Goal: Information Seeking & Learning: Check status

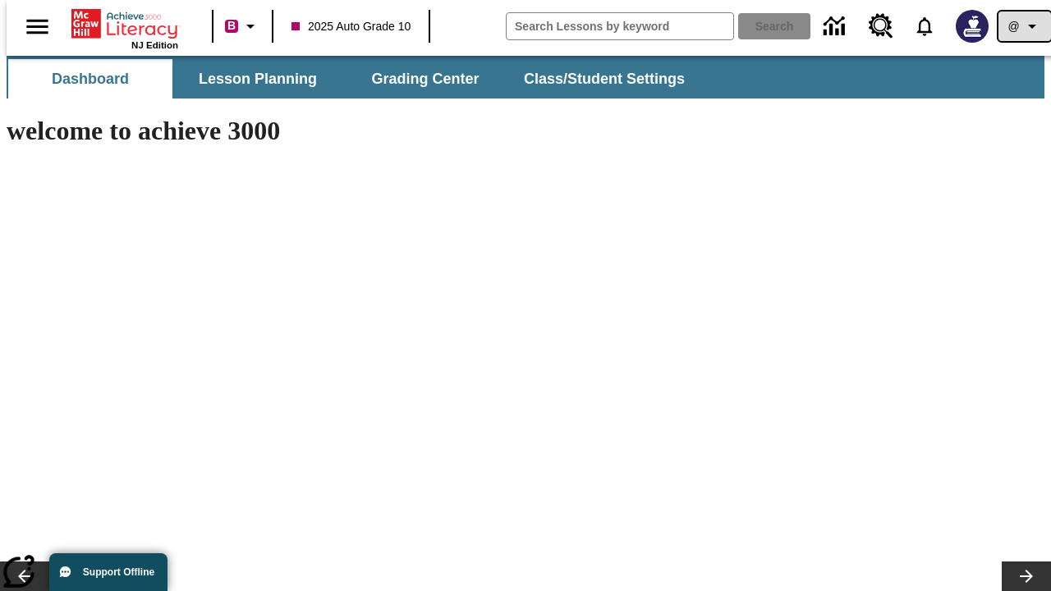
click at [1022, 26] on icon "Profile/Settings" at bounding box center [1032, 26] width 20 height 20
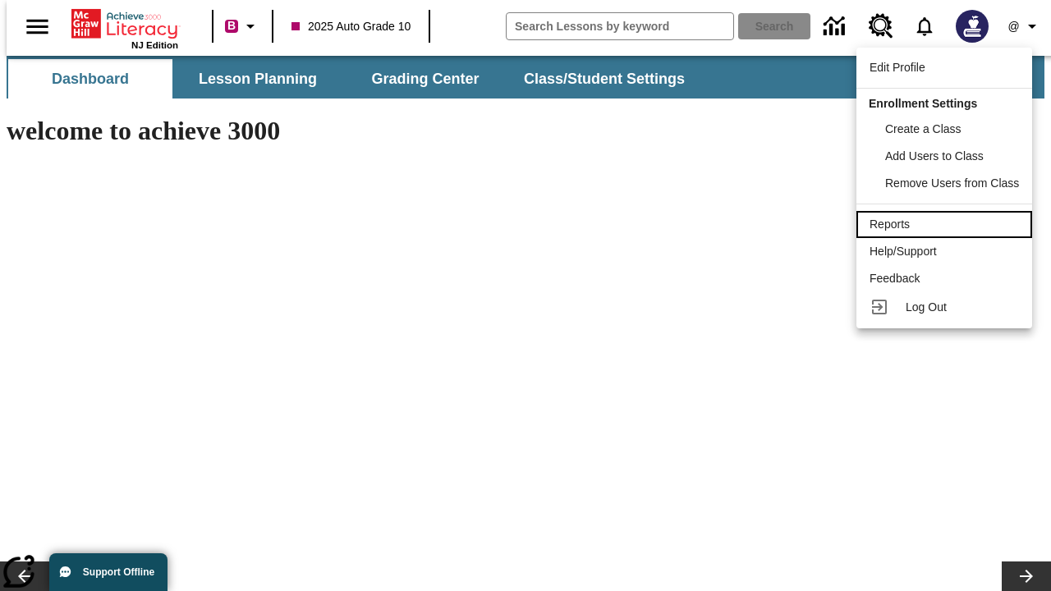
click at [946, 224] on div "Reports" at bounding box center [943, 224] width 149 height 17
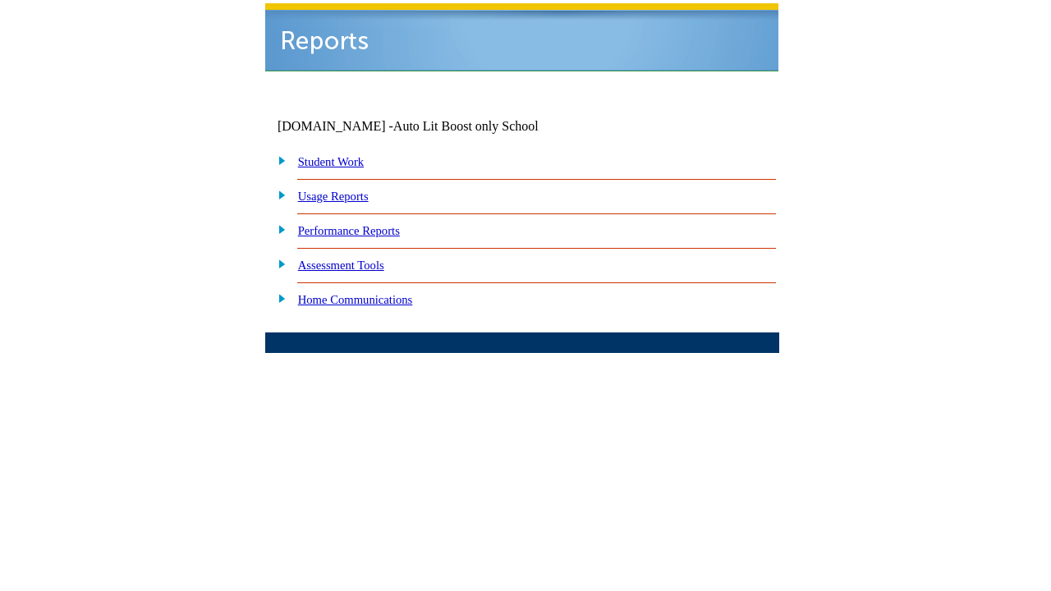
click at [365, 224] on link "Performance Reports" at bounding box center [349, 230] width 102 height 13
click at [0, 0] on link "How are my students performing on standards?" at bounding box center [0, 0] width 0 height 0
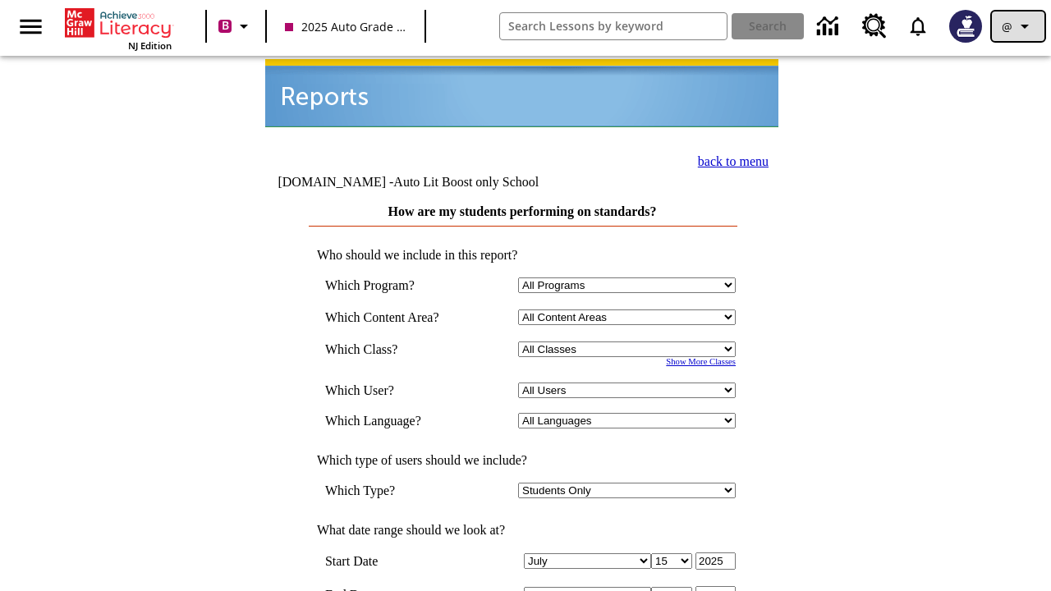
click at [1018, 26] on icon "Profile/Settings" at bounding box center [1024, 26] width 20 height 20
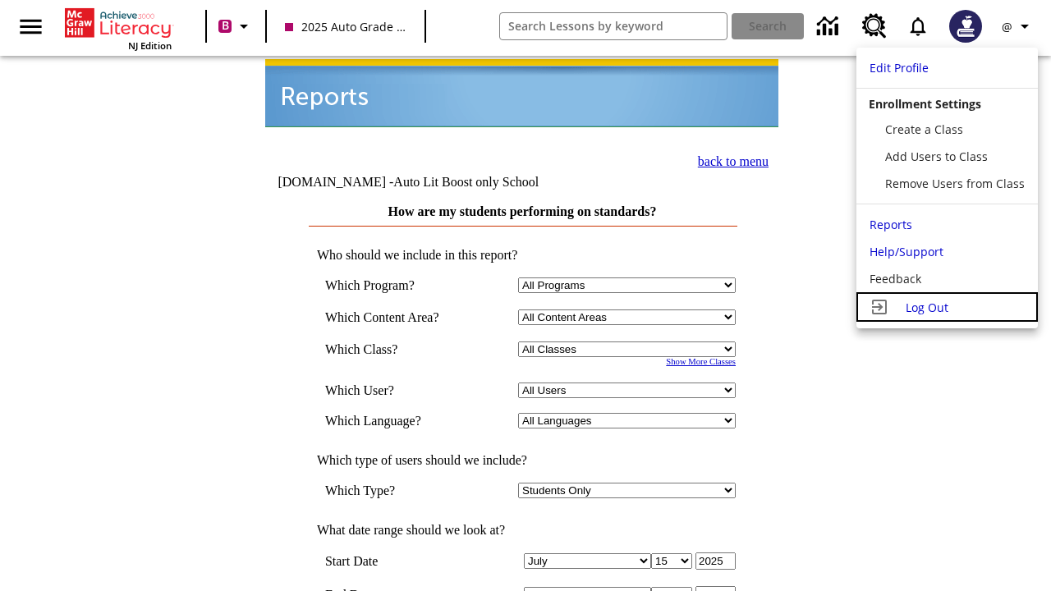
click at [946, 307] on span "Log Out" at bounding box center [926, 308] width 43 height 16
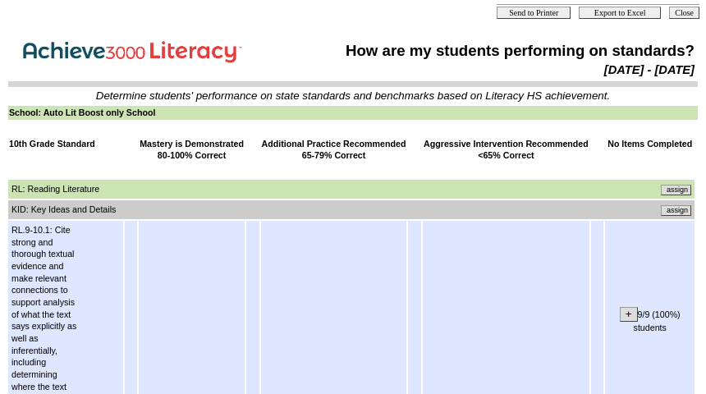
click at [682, 208] on input "assign" at bounding box center [676, 210] width 30 height 11
